Goal: Transaction & Acquisition: Subscribe to service/newsletter

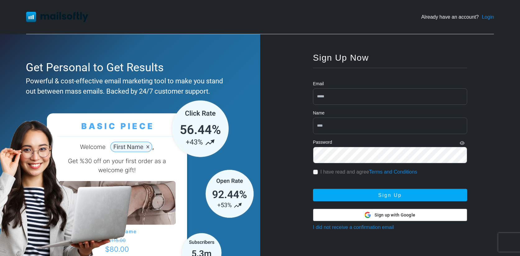
click at [369, 100] on input "email" at bounding box center [390, 96] width 154 height 16
click at [422, 80] on div at bounding box center [390, 76] width 154 height 7
click at [387, 96] on input "email" at bounding box center [390, 96] width 154 height 16
click at [308, 114] on div "Sign Up Now Email Name Password I have read and agree Terms and Conditions Sign…" at bounding box center [390, 160] width 174 height 233
